Goal: Find specific page/section: Find specific page/section

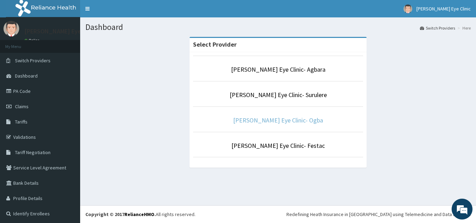
click at [274, 124] on link "[PERSON_NAME] Eye Clinic- Ogba" at bounding box center [278, 120] width 90 height 8
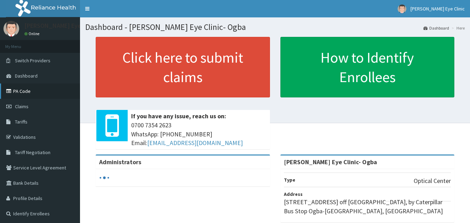
click at [26, 88] on link "PA Code" at bounding box center [40, 91] width 80 height 15
